Goal: Transaction & Acquisition: Purchase product/service

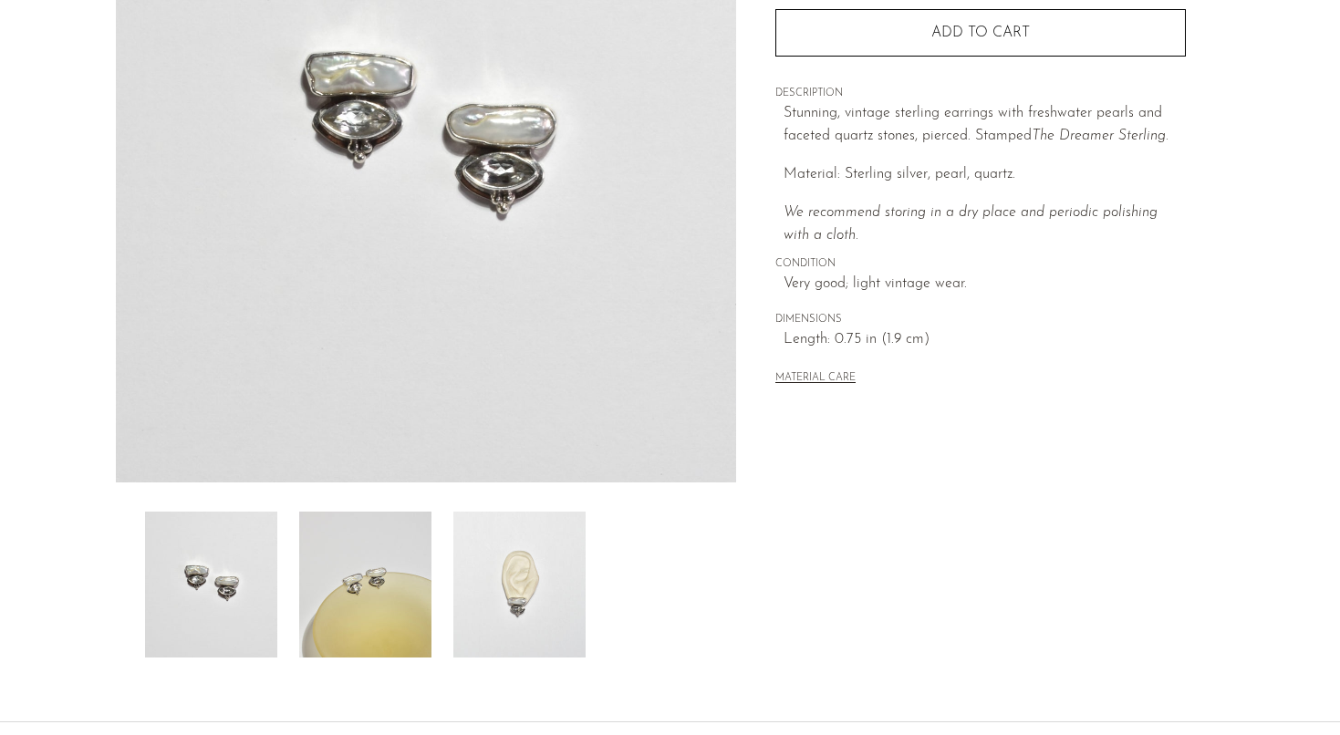
scroll to position [453, 0]
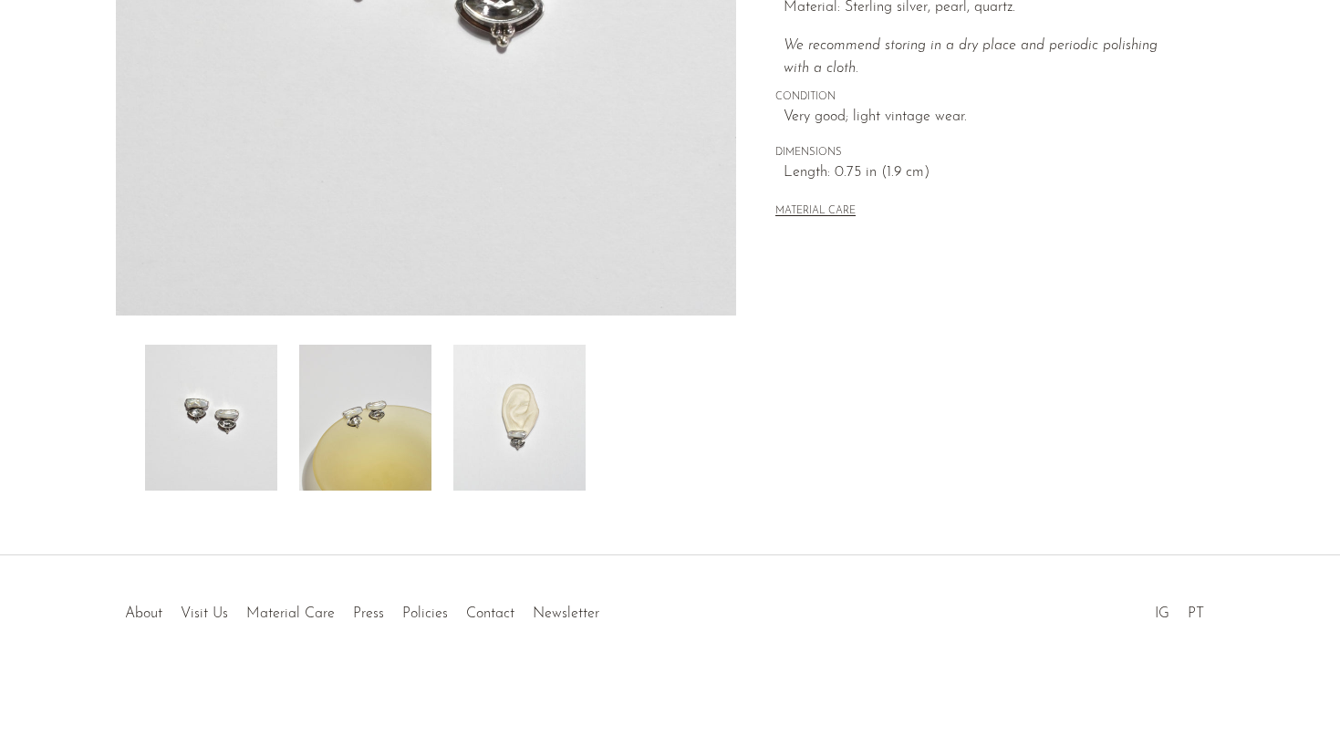
click at [357, 429] on img at bounding box center [365, 418] width 132 height 146
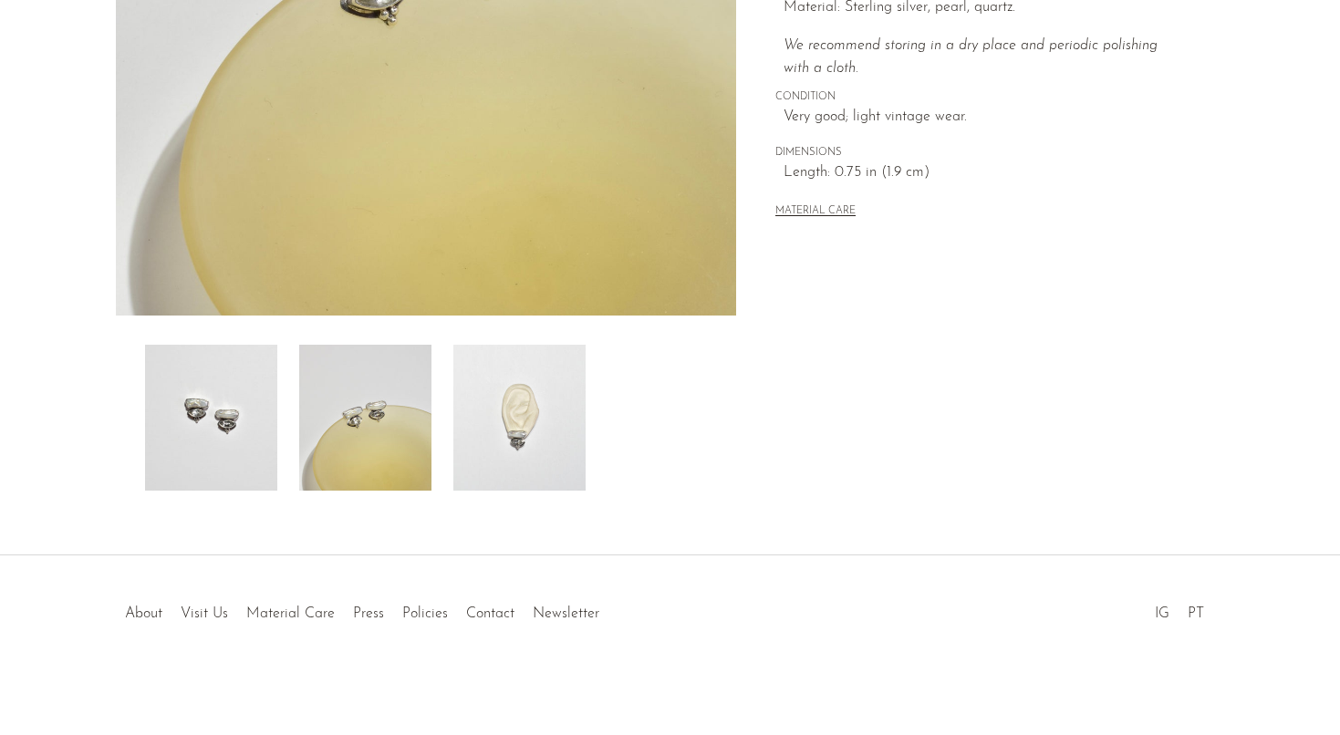
click at [524, 426] on img at bounding box center [519, 418] width 132 height 146
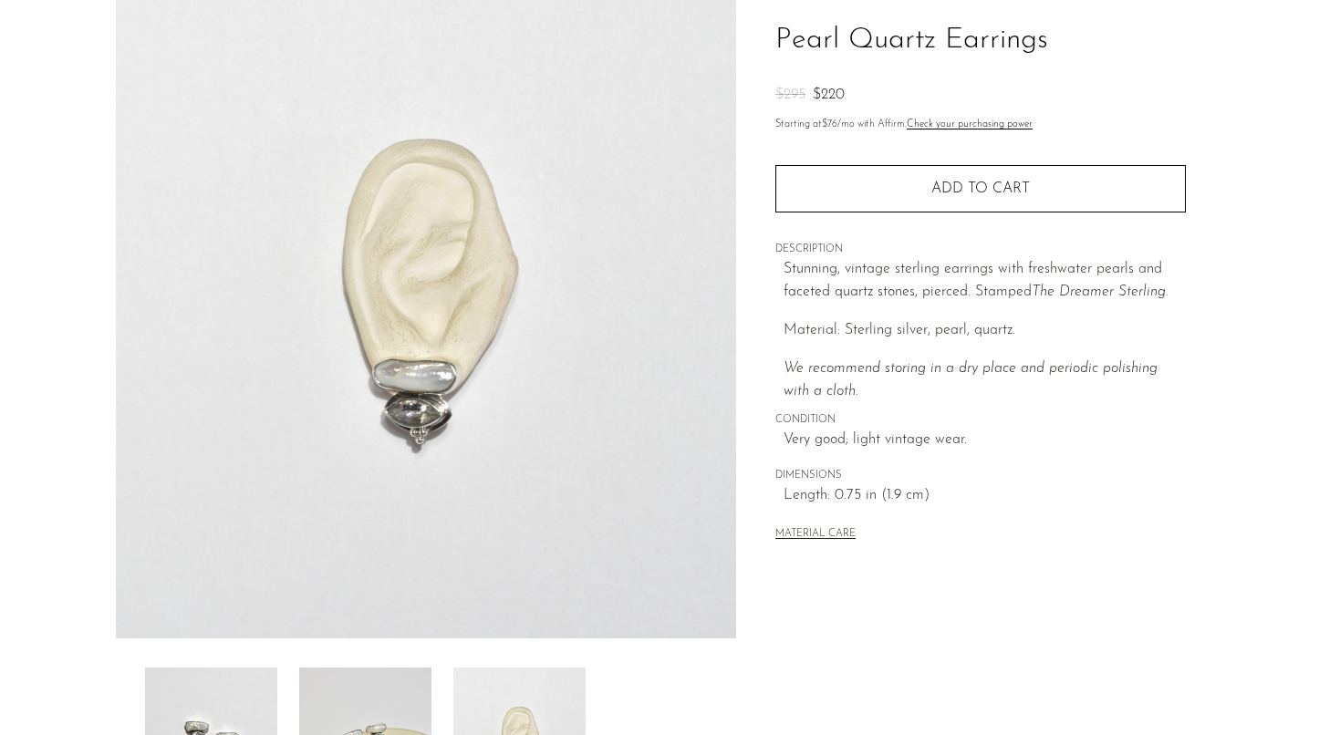
scroll to position [0, 0]
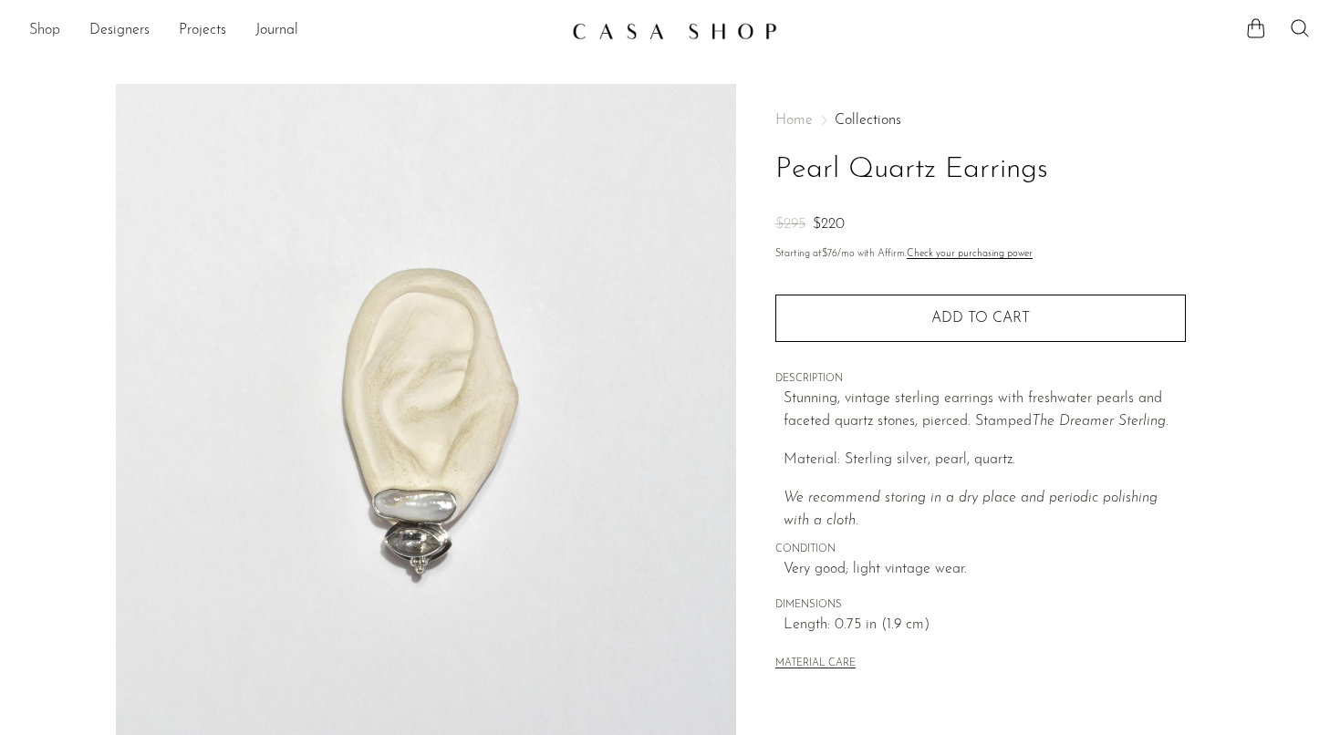
click at [49, 37] on link "Shop" at bounding box center [44, 31] width 31 height 24
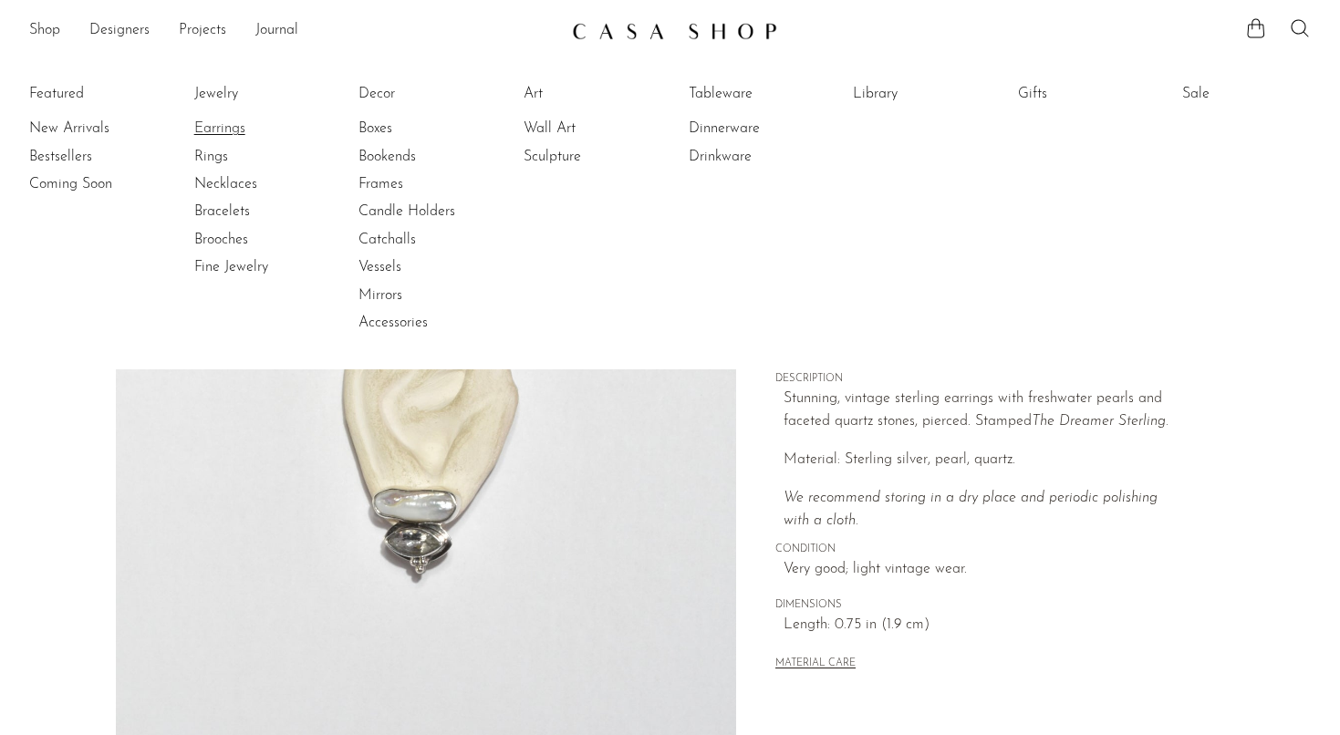
click at [237, 121] on link "Earrings" at bounding box center [262, 129] width 137 height 20
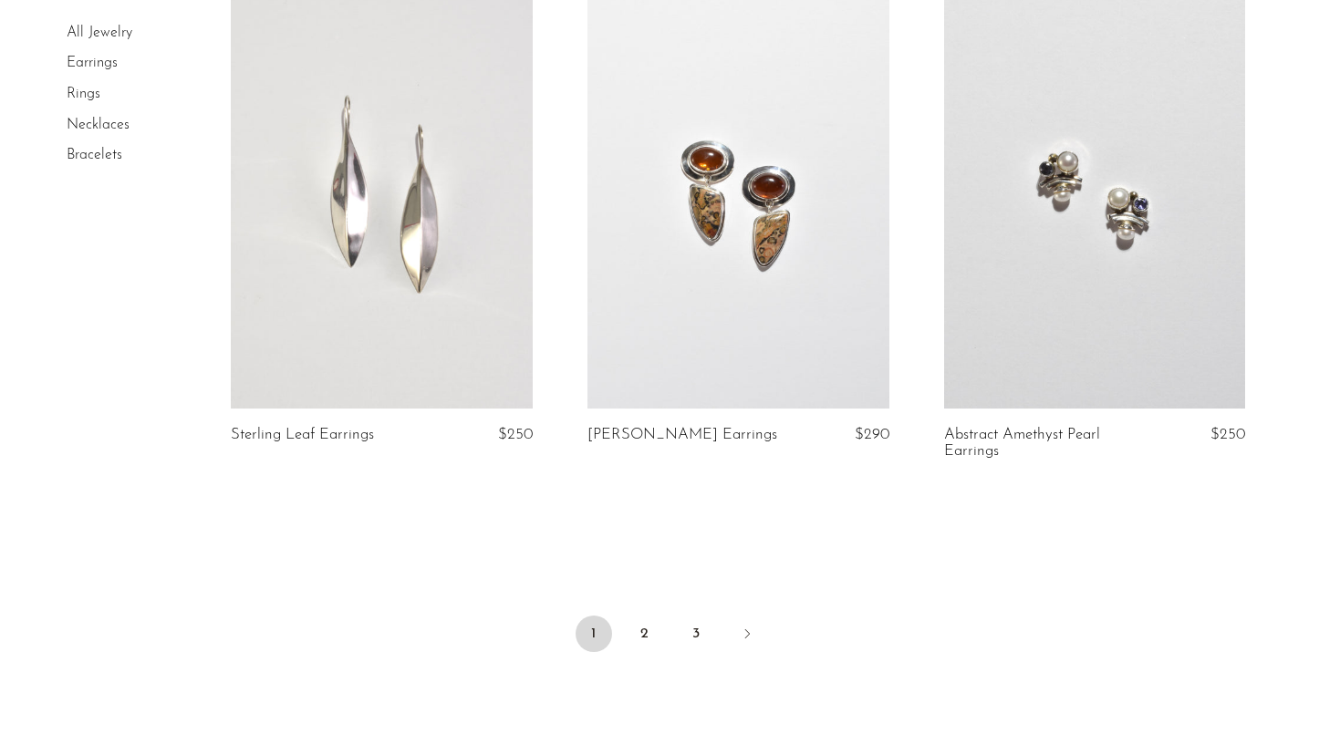
scroll to position [5750, 0]
click at [645, 628] on link "2" at bounding box center [645, 633] width 36 height 36
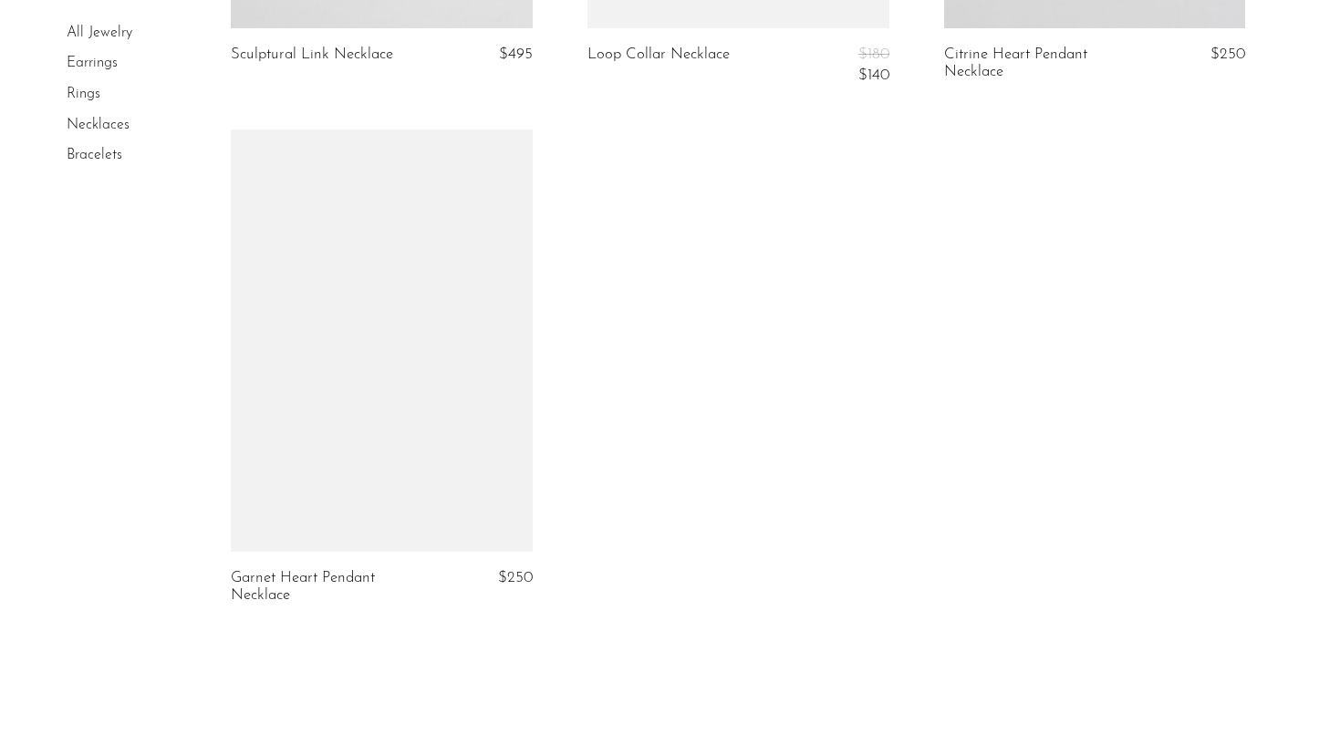
scroll to position [5408, 0]
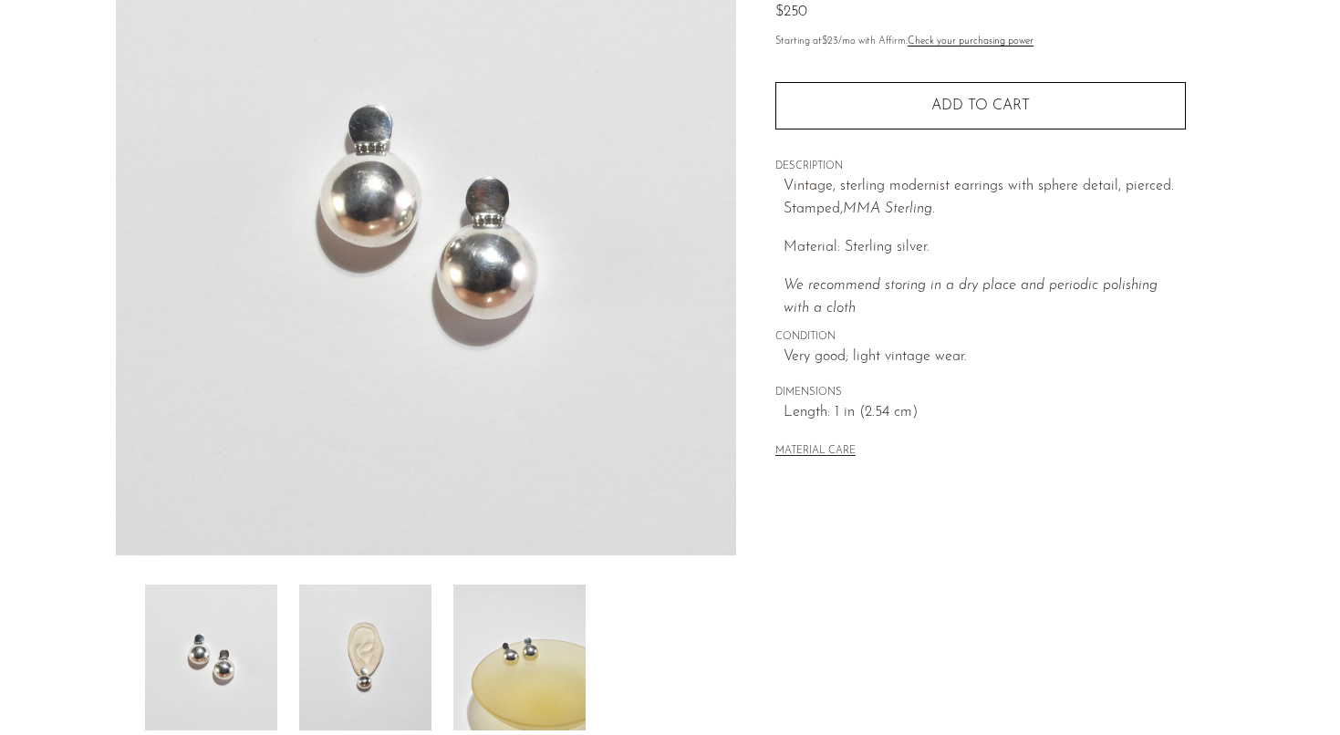
scroll to position [453, 0]
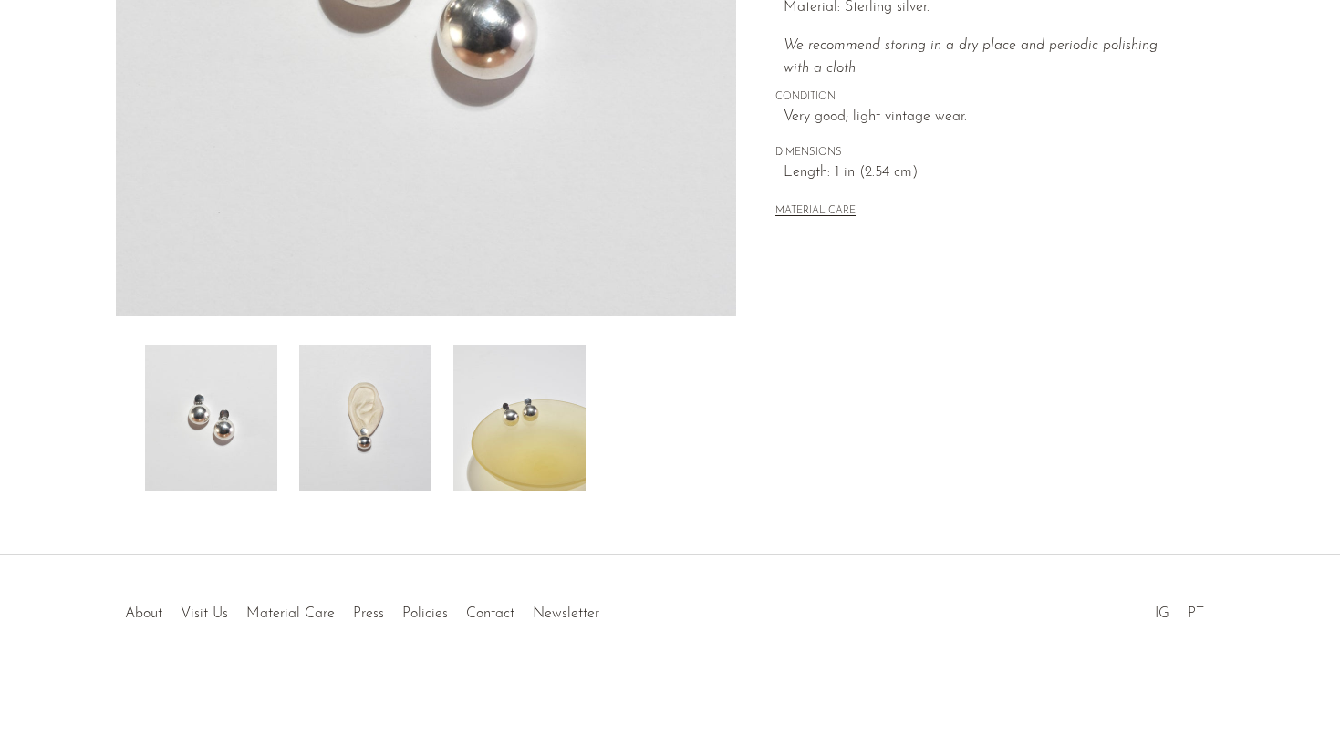
click at [366, 451] on img at bounding box center [365, 418] width 132 height 146
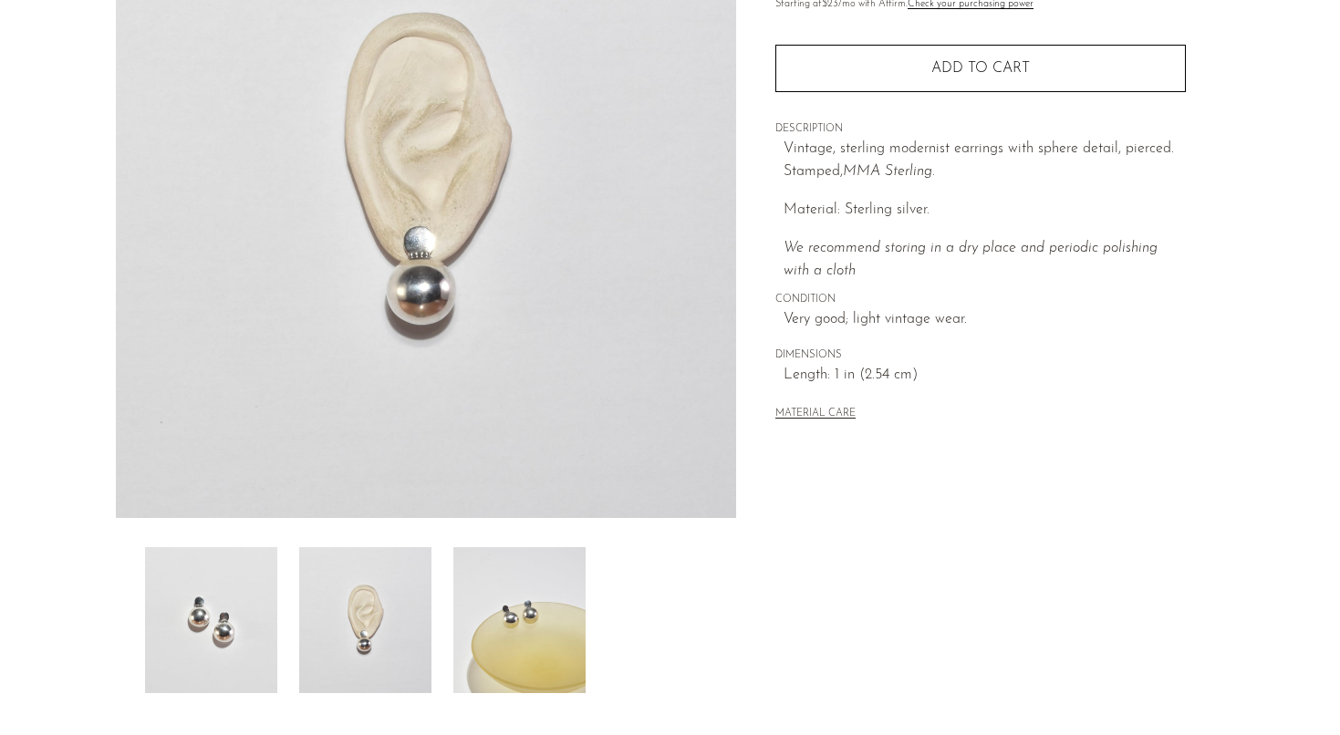
scroll to position [167, 0]
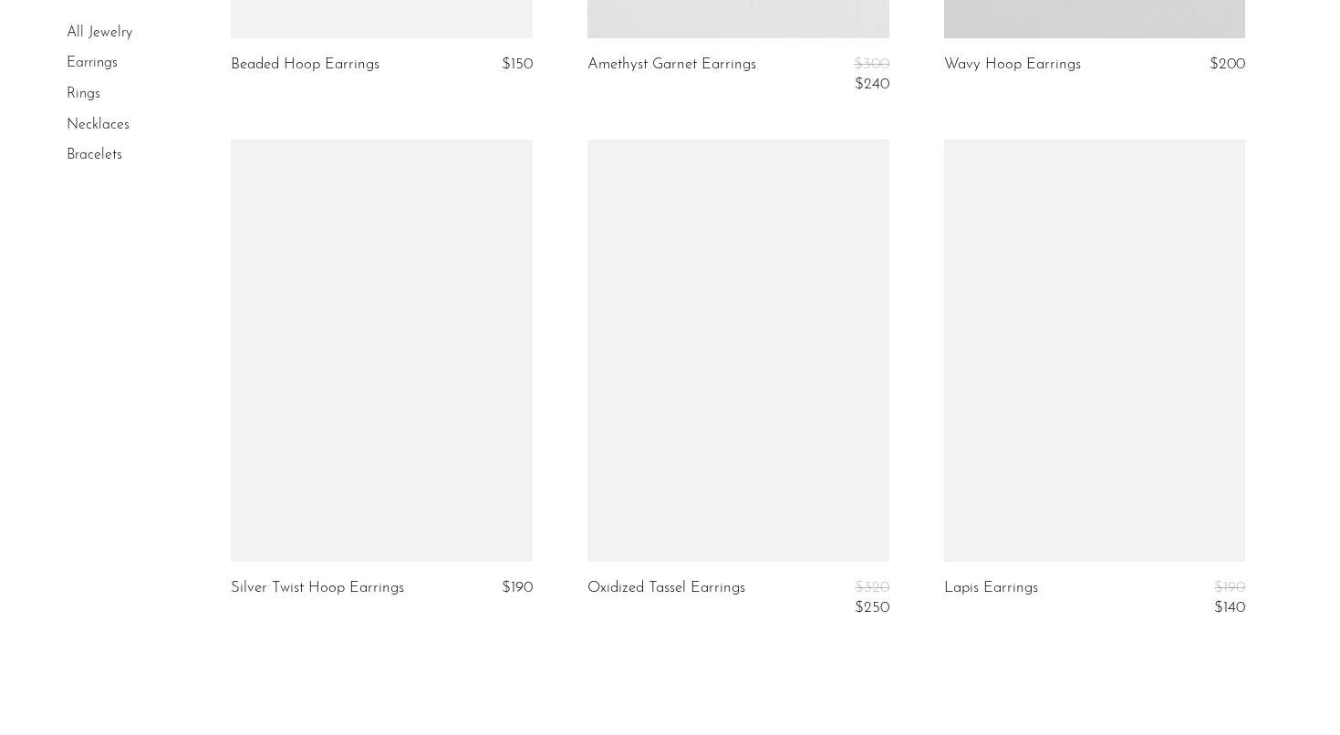
scroll to position [5867, 0]
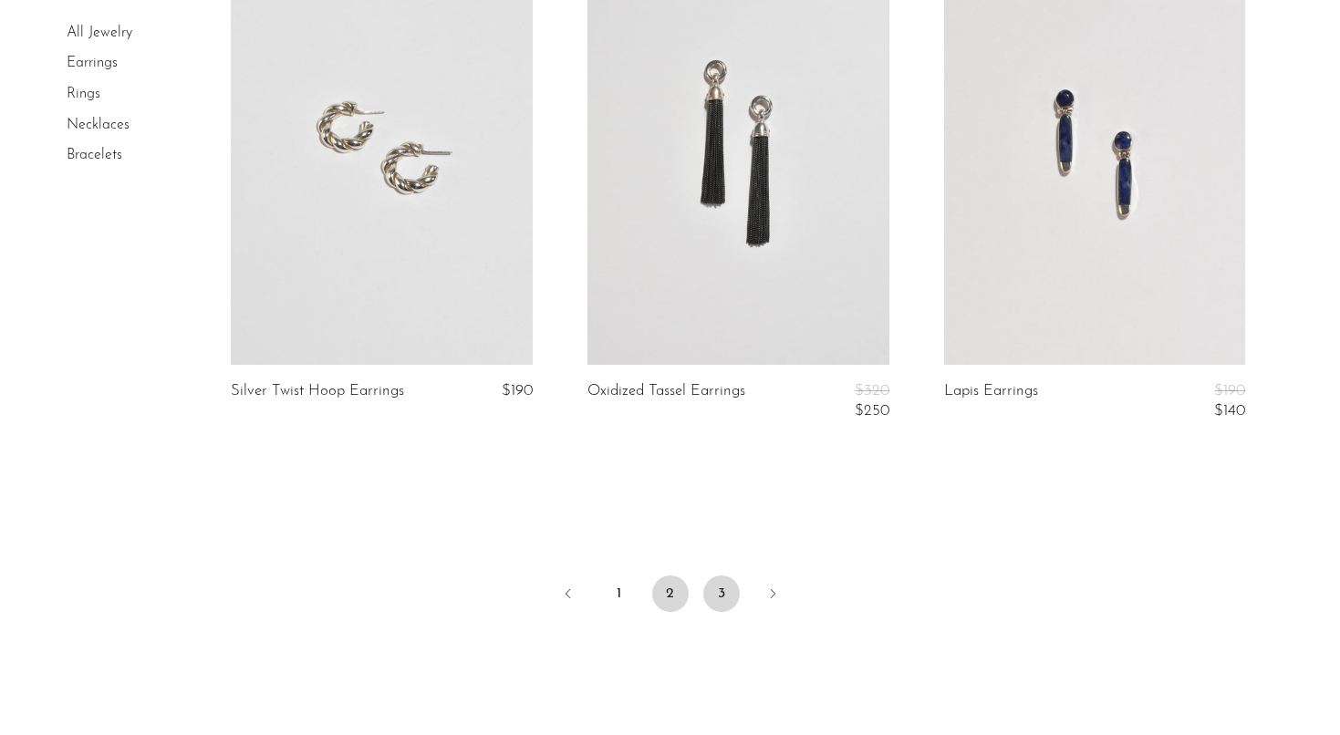
click at [724, 580] on link "3" at bounding box center [721, 594] width 36 height 36
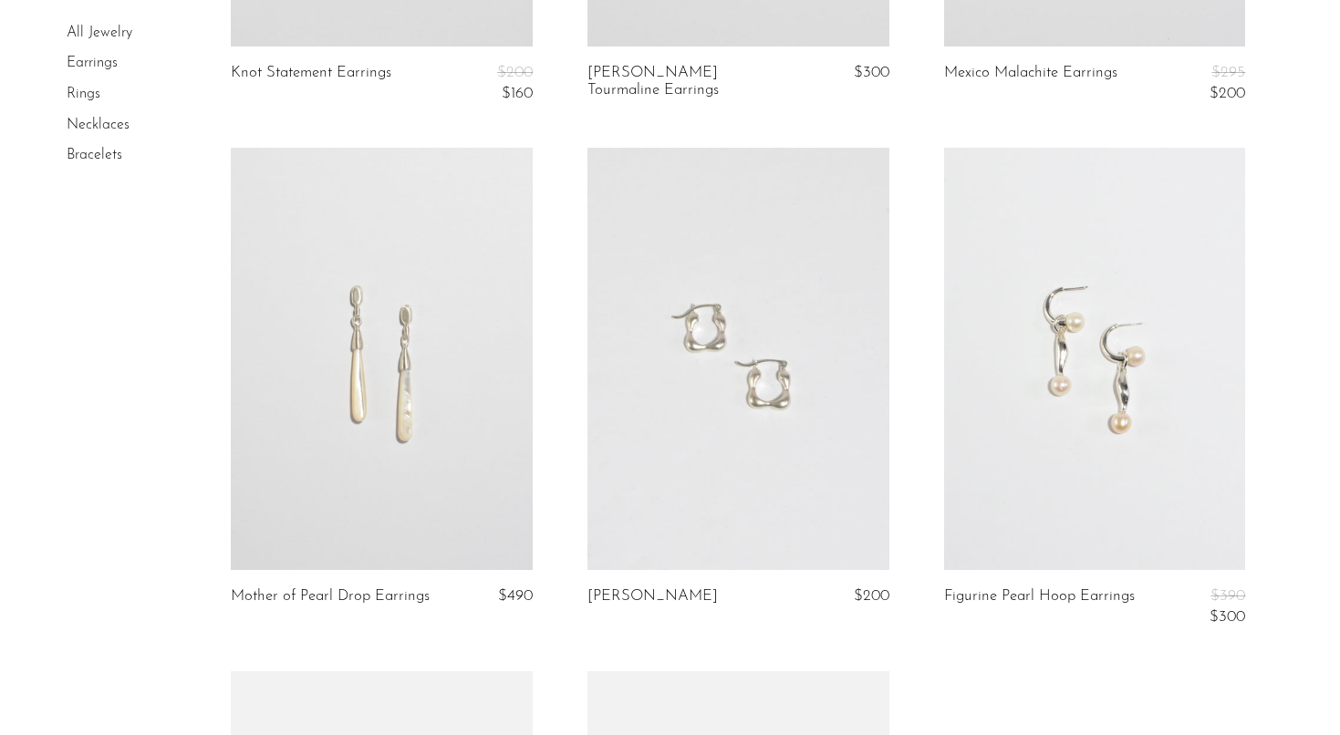
scroll to position [2557, 0]
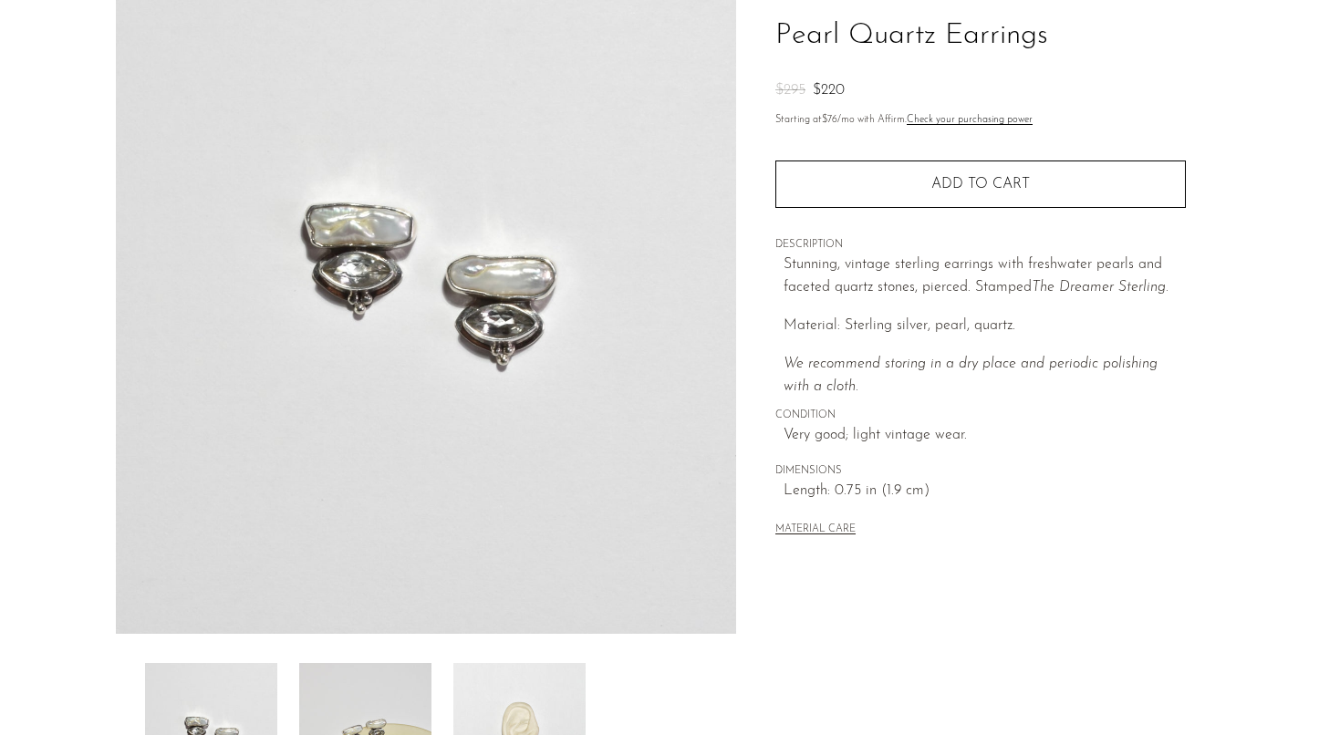
scroll to position [453, 0]
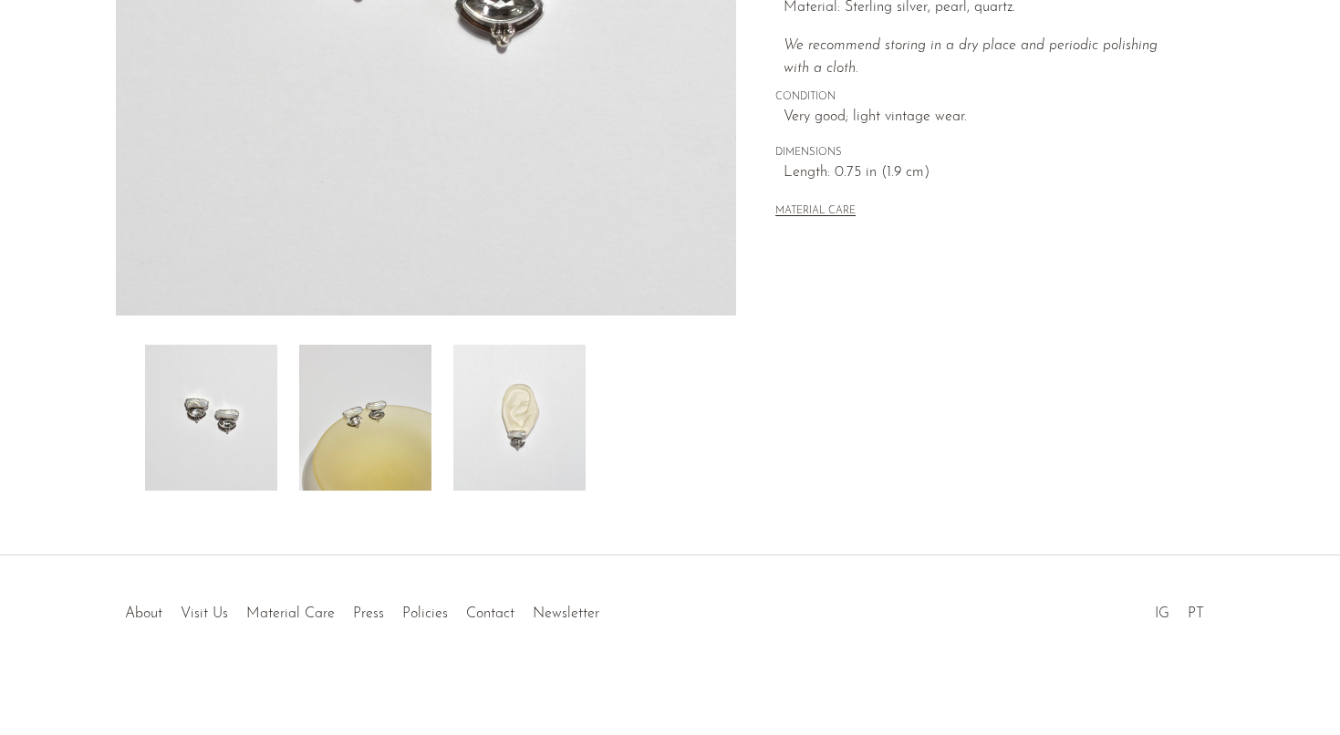
click at [353, 420] on img at bounding box center [365, 418] width 132 height 146
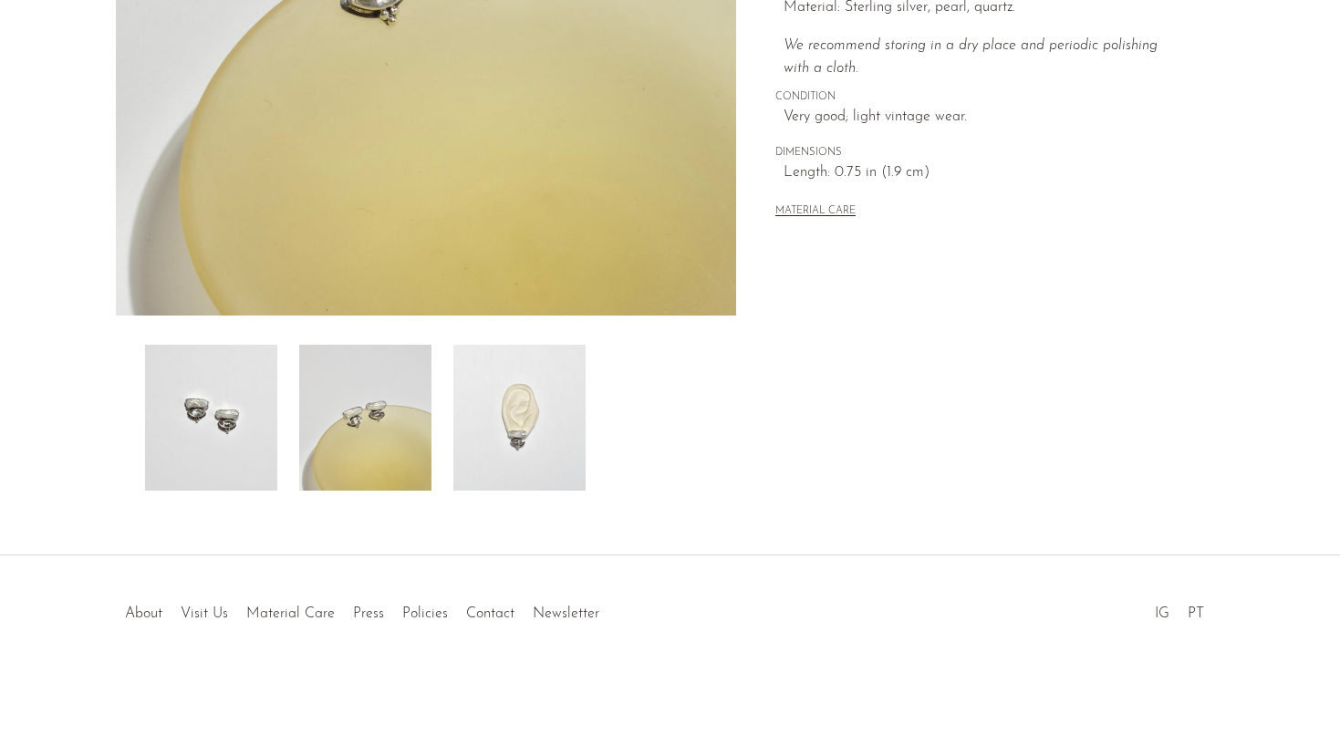
click at [530, 442] on img at bounding box center [519, 418] width 132 height 146
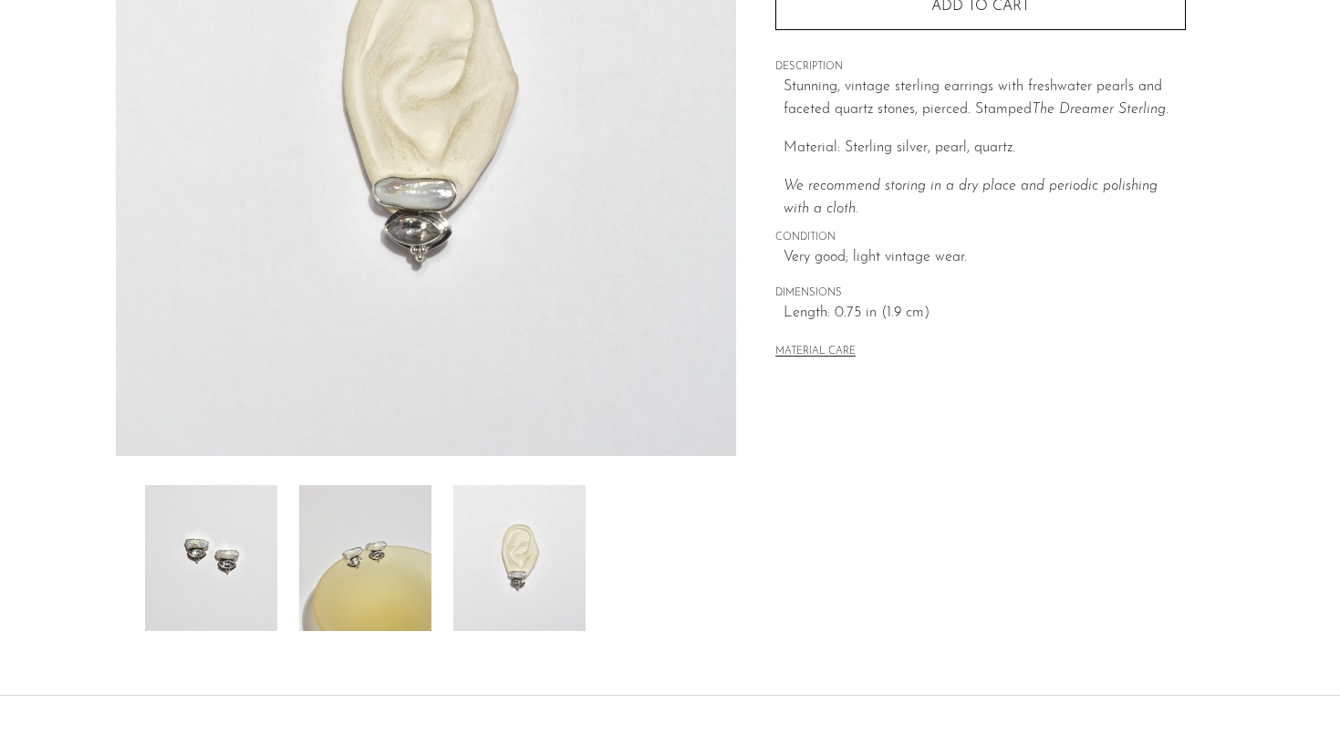
scroll to position [244, 0]
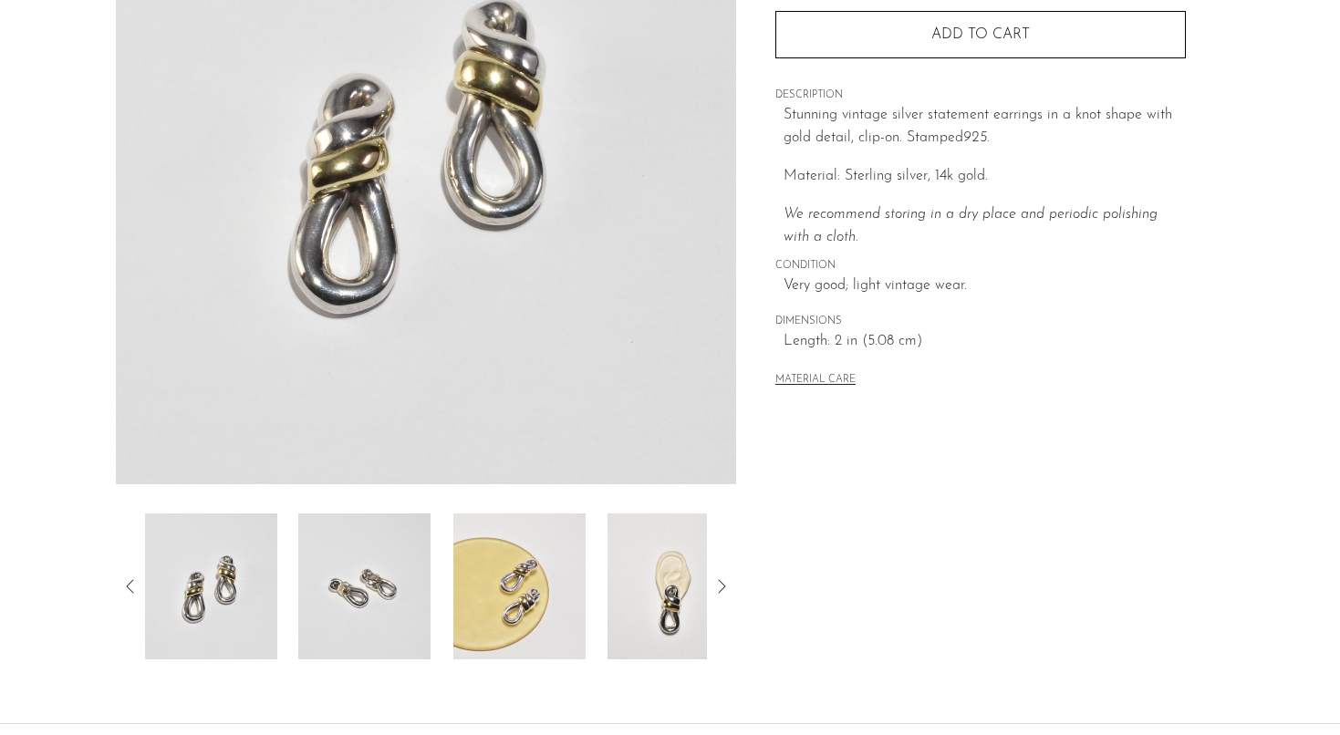
scroll to position [453, 0]
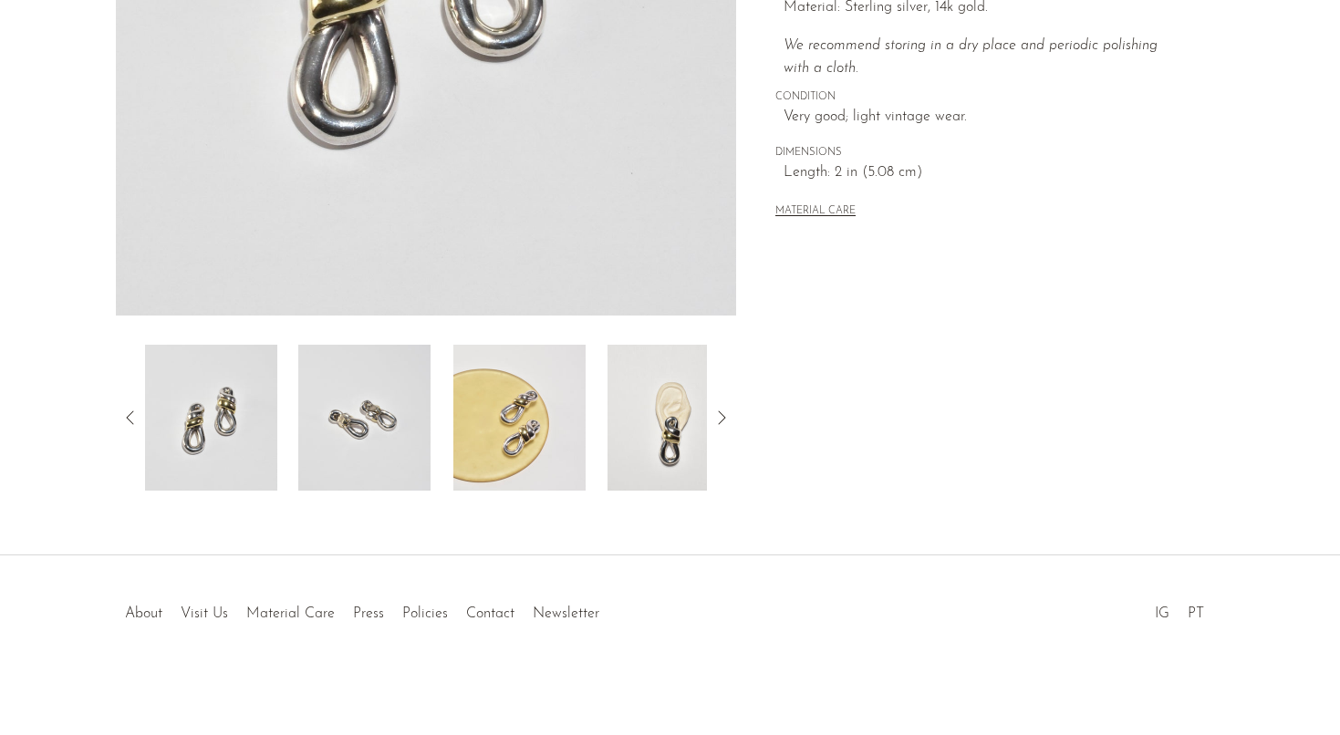
click at [653, 416] on img at bounding box center [674, 418] width 132 height 146
